Goal: Information Seeking & Learning: Learn about a topic

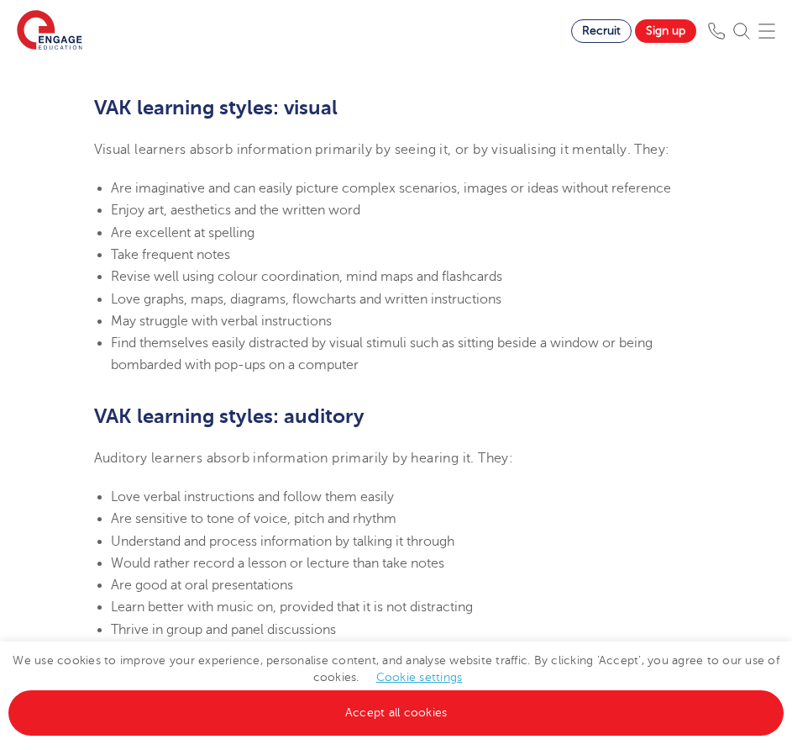
scroll to position [1092, 0]
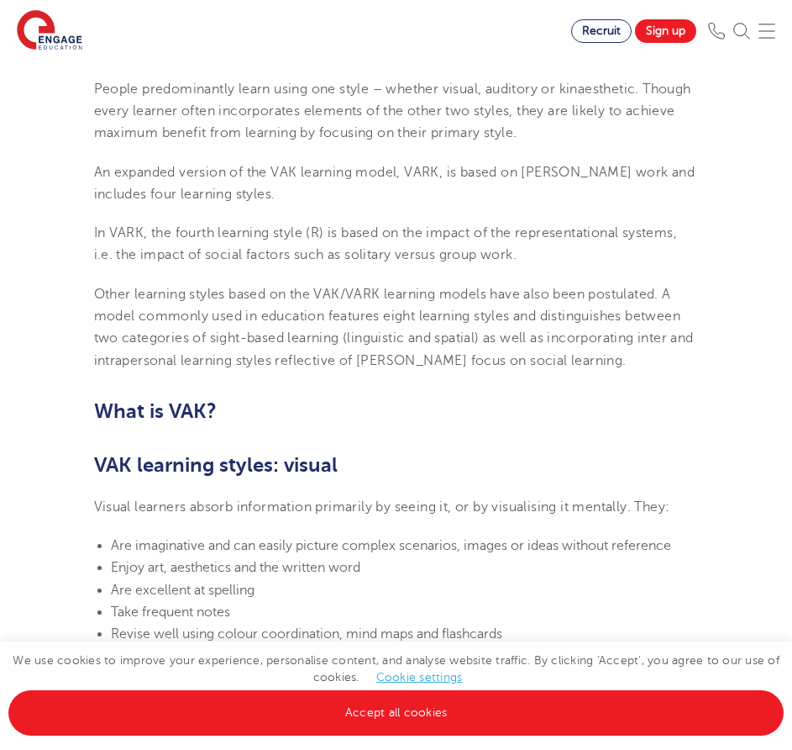
scroll to position [924, 0]
